Goal: Complete application form: Complete application form

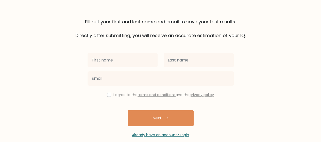
scroll to position [36, 0]
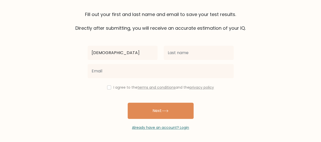
type input "[DEMOGRAPHIC_DATA]"
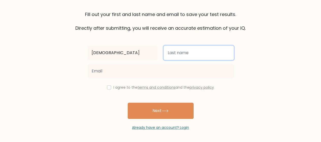
click at [216, 52] on input "text" at bounding box center [199, 53] width 70 height 14
type input "Kapei"
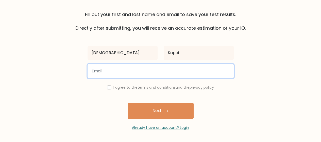
click at [188, 73] on input "email" at bounding box center [161, 71] width 146 height 14
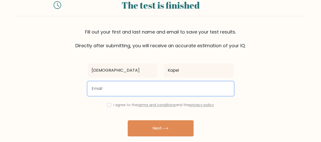
scroll to position [25, 0]
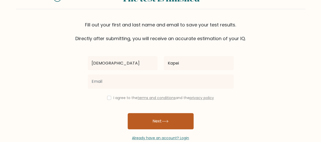
click at [168, 120] on icon at bounding box center [165, 121] width 7 height 3
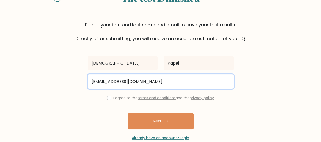
type input "[EMAIL_ADDRESS][DOMAIN_NAME]"
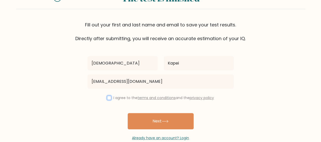
click at [108, 98] on input "checkbox" at bounding box center [109, 98] width 4 height 4
checkbox input "true"
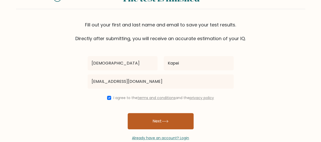
click at [145, 119] on button "Next" at bounding box center [161, 121] width 66 height 16
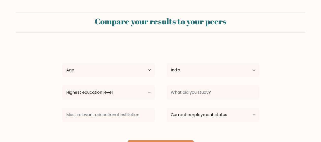
select select "IN"
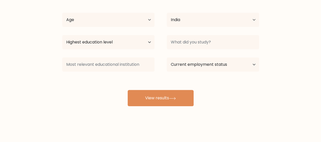
scroll to position [25, 0]
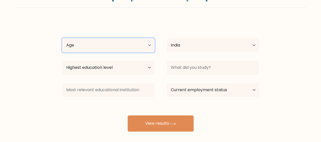
click at [122, 49] on select "Age Under 18 years old 18-24 years old 25-34 years old 35-44 years old 45-54 ye…" at bounding box center [108, 45] width 92 height 14
select select "min_18"
click at [62, 38] on select "Age Under 18 years old 18-24 years old 25-34 years old 35-44 years old 45-54 ye…" at bounding box center [108, 45] width 92 height 14
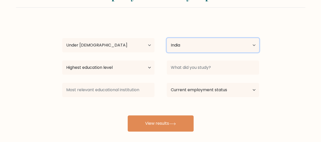
click at [187, 49] on select "Country Afghanistan Albania Algeria American Samoa Andorra Angola Anguilla Anta…" at bounding box center [213, 45] width 92 height 14
click at [181, 42] on select "Country Afghanistan Albania Algeria American Samoa Andorra Angola Anguilla Anta…" at bounding box center [213, 45] width 92 height 14
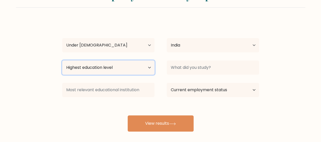
click at [108, 67] on select "Highest education level No schooling Primary Lower Secondary Upper Secondary Oc…" at bounding box center [108, 67] width 92 height 14
select select "bachelors_degree"
click at [62, 60] on select "Highest education level No schooling Primary Lower Secondary Upper Secondary Oc…" at bounding box center [108, 67] width 92 height 14
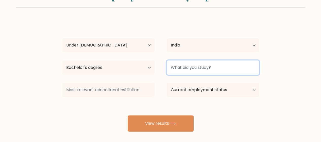
click at [174, 68] on input at bounding box center [213, 67] width 92 height 14
type input "bscit"
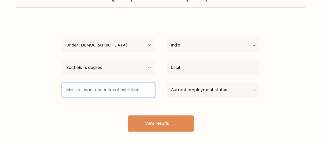
click at [141, 83] on input at bounding box center [108, 90] width 92 height 14
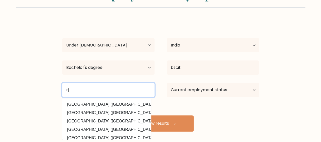
type input "r"
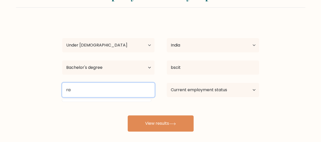
type input "r"
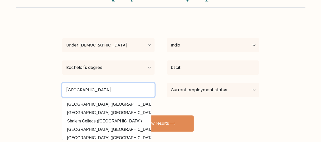
type input "RJ College"
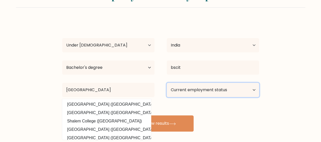
click at [169, 89] on select "Current employment status Employed Student Retired Other / prefer not to answer" at bounding box center [213, 90] width 92 height 14
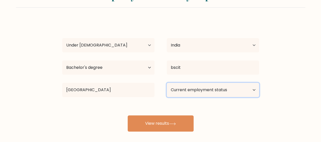
select select "student"
click at [167, 83] on select "Current employment status Employed Student Retired Other / prefer not to answer" at bounding box center [213, 90] width 92 height 14
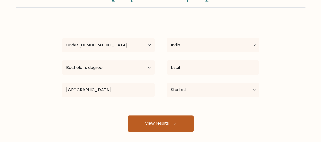
click at [177, 118] on button "View results" at bounding box center [161, 123] width 66 height 16
